Goal: Information Seeking & Learning: Learn about a topic

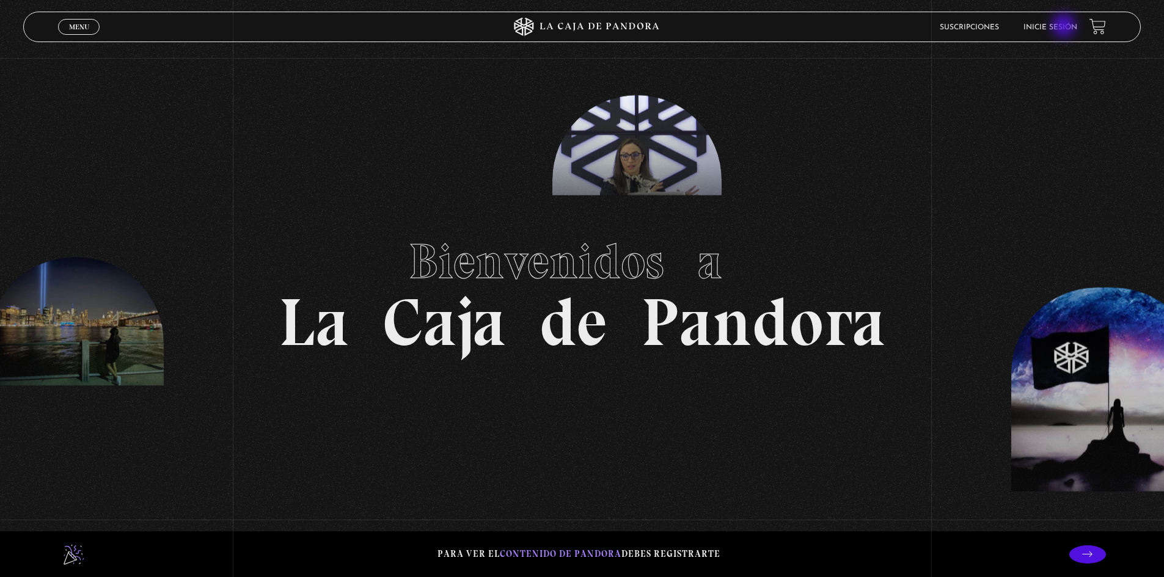
click at [1065, 27] on link "Inicie sesión" at bounding box center [1050, 27] width 54 height 7
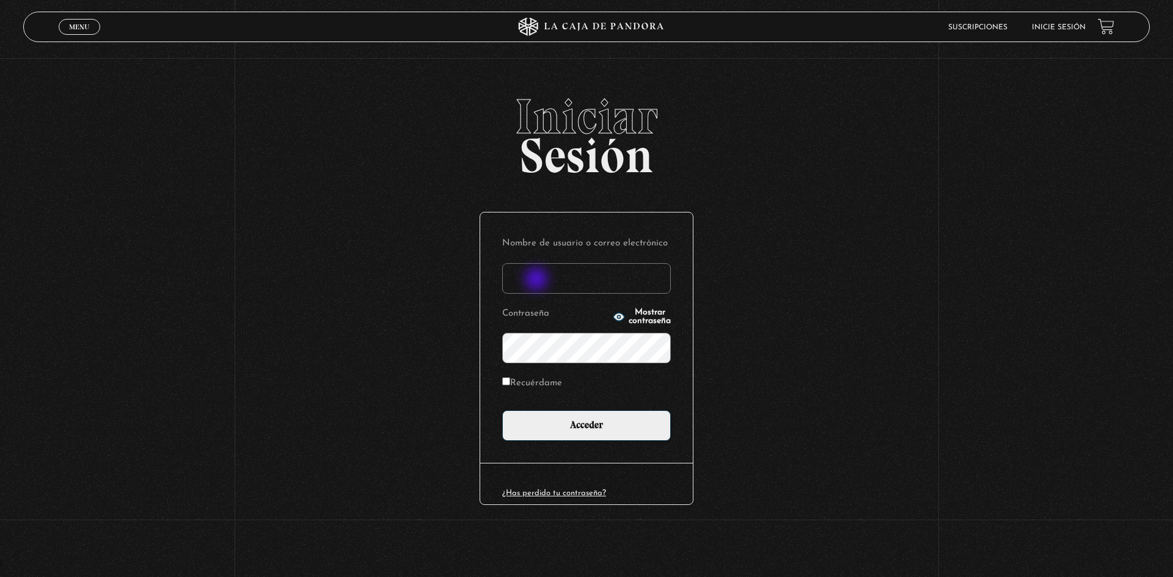
click at [538, 280] on input "Nombre de usuario o correo electrónico" at bounding box center [586, 278] width 169 height 31
type input "Andy95"
click at [502, 410] on input "Acceder" at bounding box center [586, 425] width 169 height 31
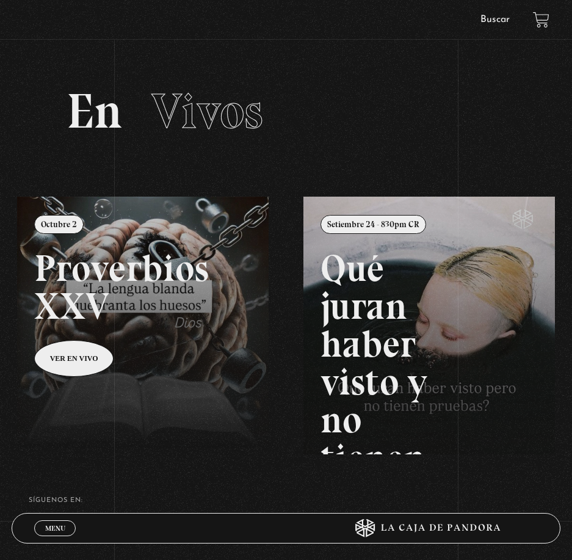
click at [493, 22] on link "Buscar" at bounding box center [495, 20] width 29 height 10
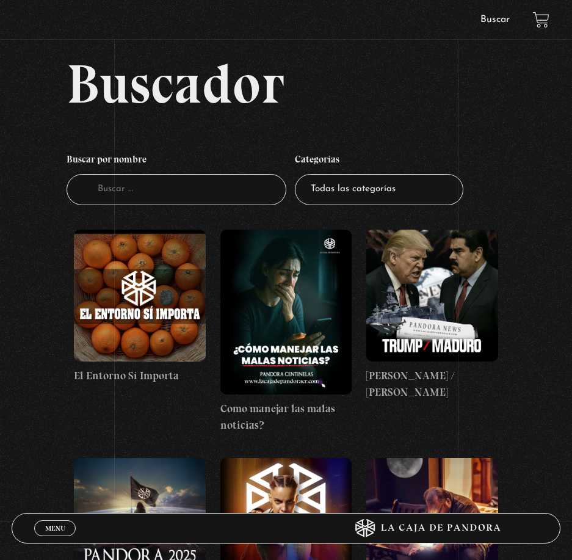
click at [370, 195] on select "Todas las categorías 11:11 Humanitario (1) Amo los Lunes (4) Análisis de series…" at bounding box center [379, 189] width 169 height 31
select select "centinelas"
click at [299, 174] on select "Todas las categorías 11:11 Humanitario (1) Amo los Lunes (4) Análisis de series…" at bounding box center [379, 189] width 169 height 31
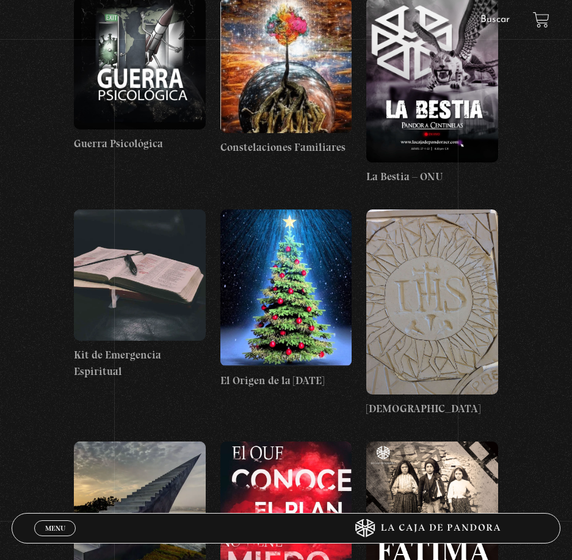
scroll to position [4459, 0]
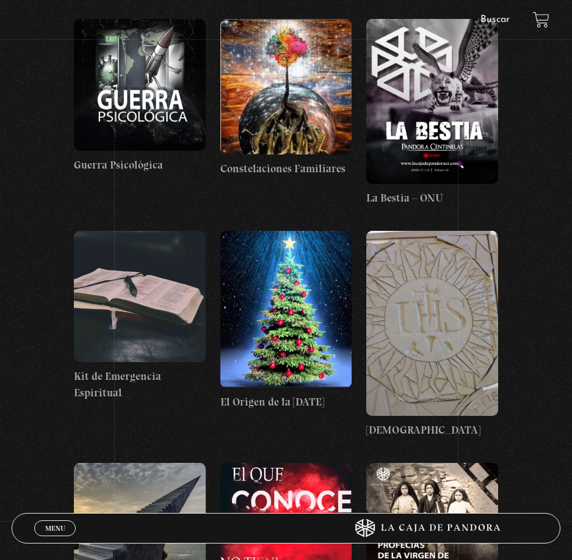
click at [338, 282] on figure at bounding box center [287, 310] width 132 height 158
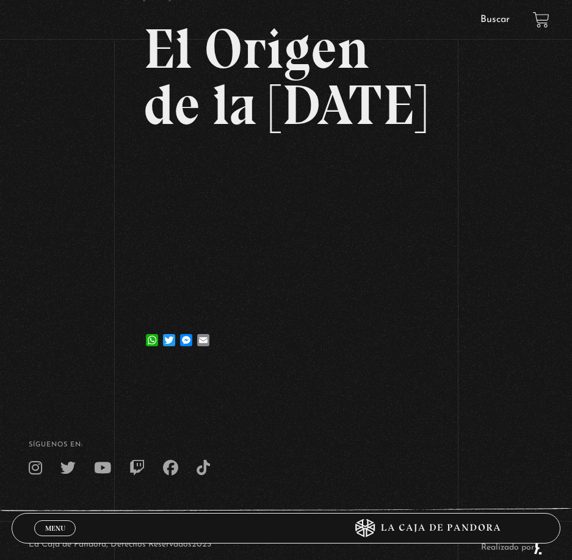
scroll to position [183, 0]
